Goal: Find specific page/section: Find specific page/section

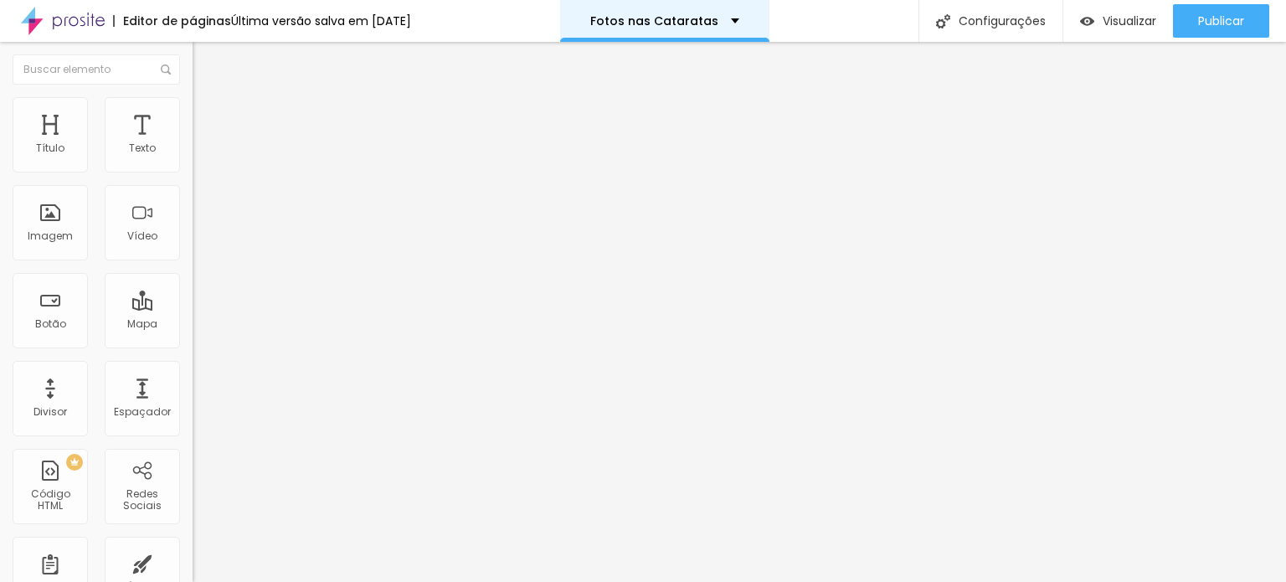
click at [739, 17] on div "Fotos nas Cataratas" at bounding box center [664, 21] width 149 height 12
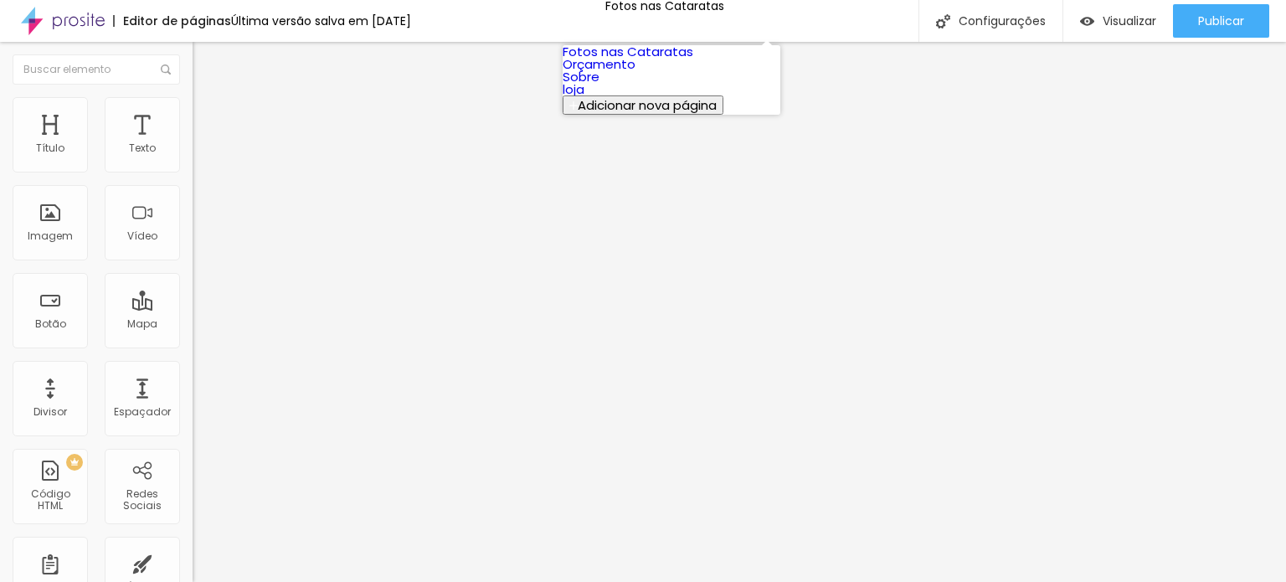
click at [636, 73] on link "Orçamento" at bounding box center [599, 64] width 73 height 18
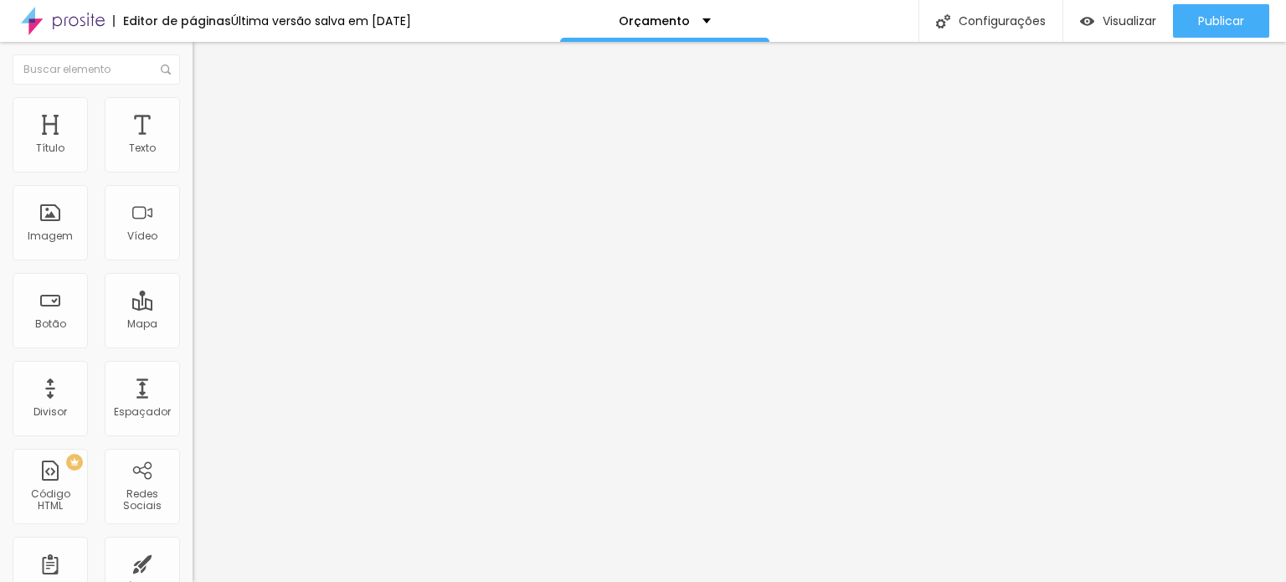
click at [57, 18] on img at bounding box center [63, 21] width 84 height 42
